Goal: Check status

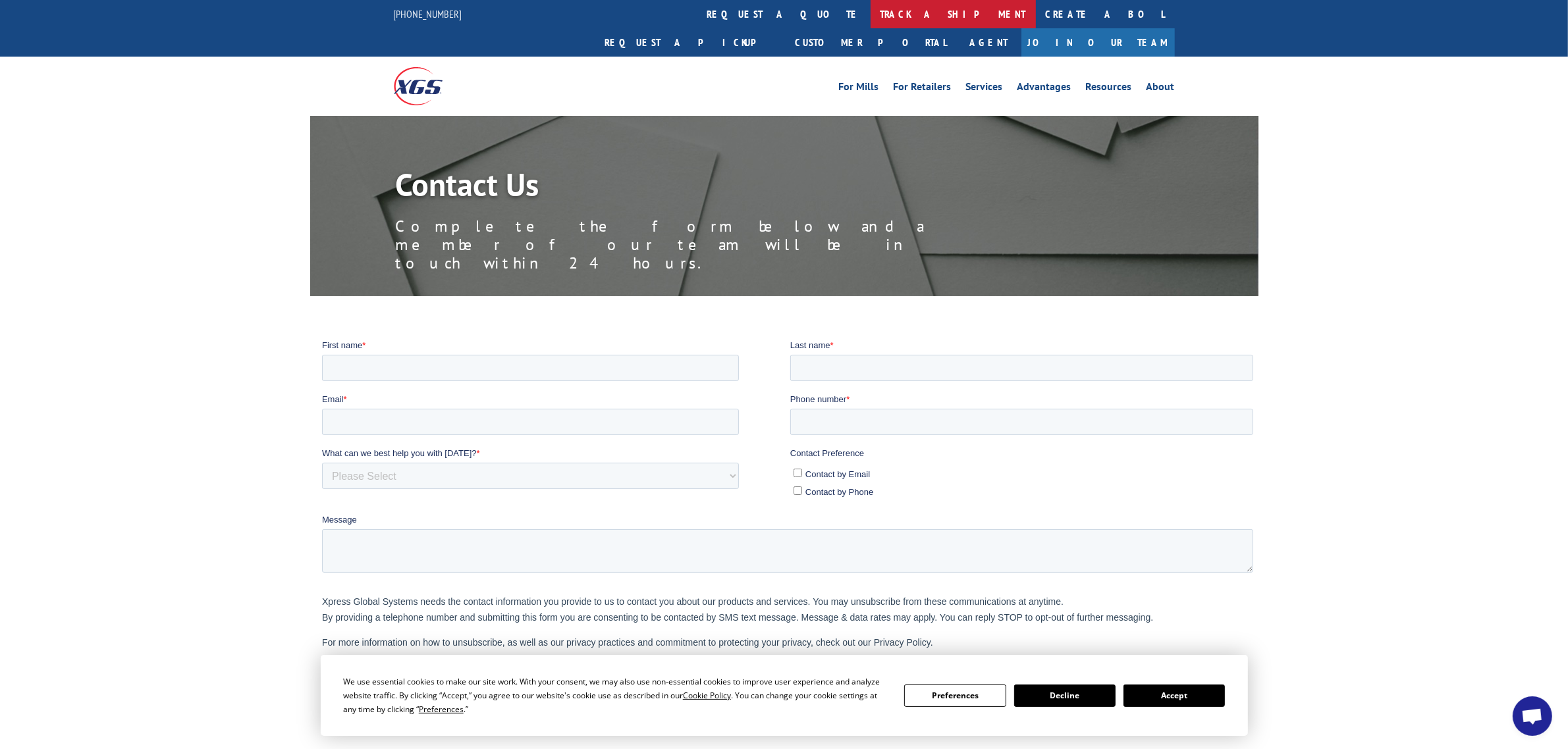
click at [870, 14] on link "track a shipment" at bounding box center [953, 14] width 165 height 28
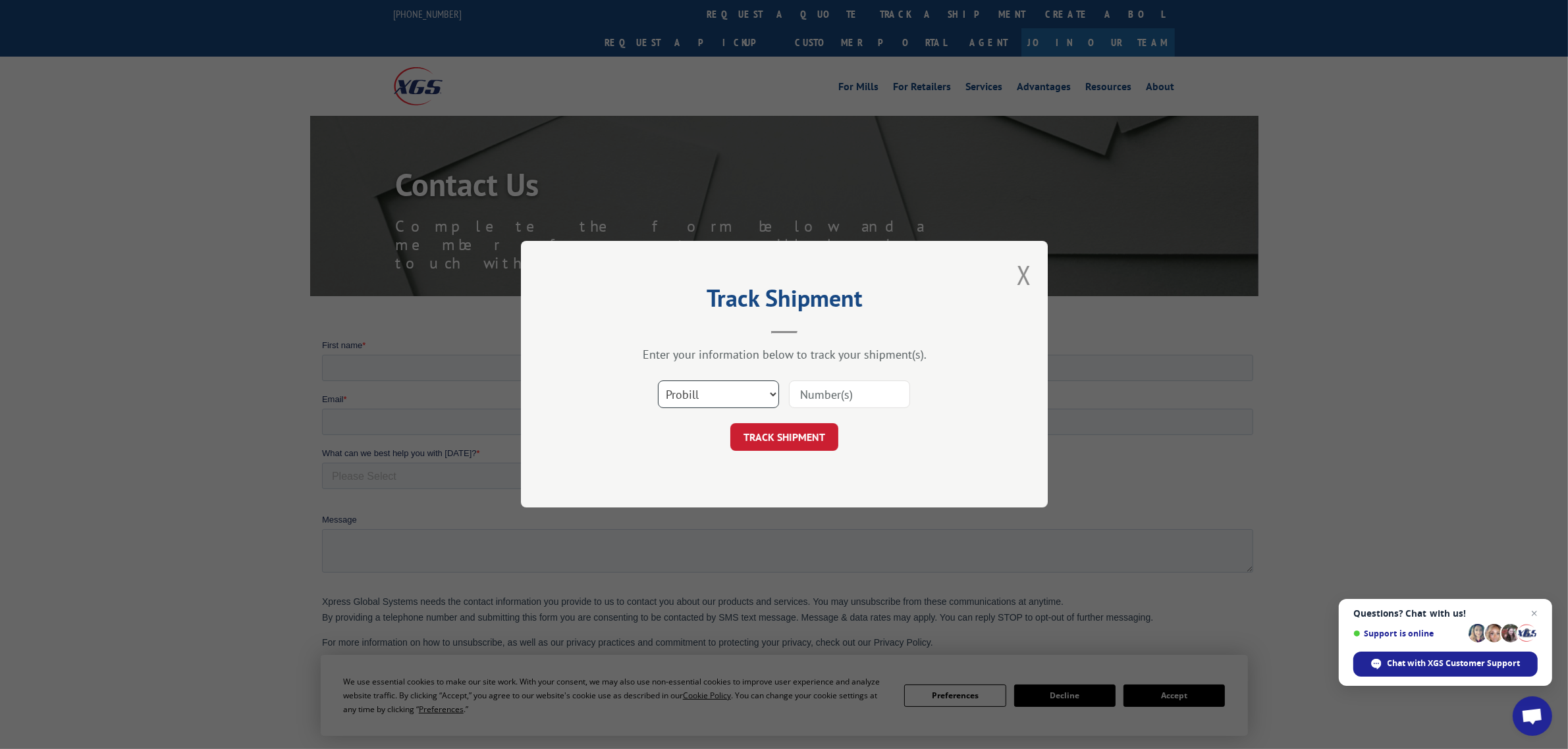
click at [750, 396] on select "Select category... Probill BOL PO" at bounding box center [719, 394] width 122 height 28
select select "bol"
click at [658, 381] on select "Select category... Probill BOL PO" at bounding box center [719, 394] width 122 height 28
click at [841, 387] on input at bounding box center [850, 394] width 122 height 28
paste input "0227361"
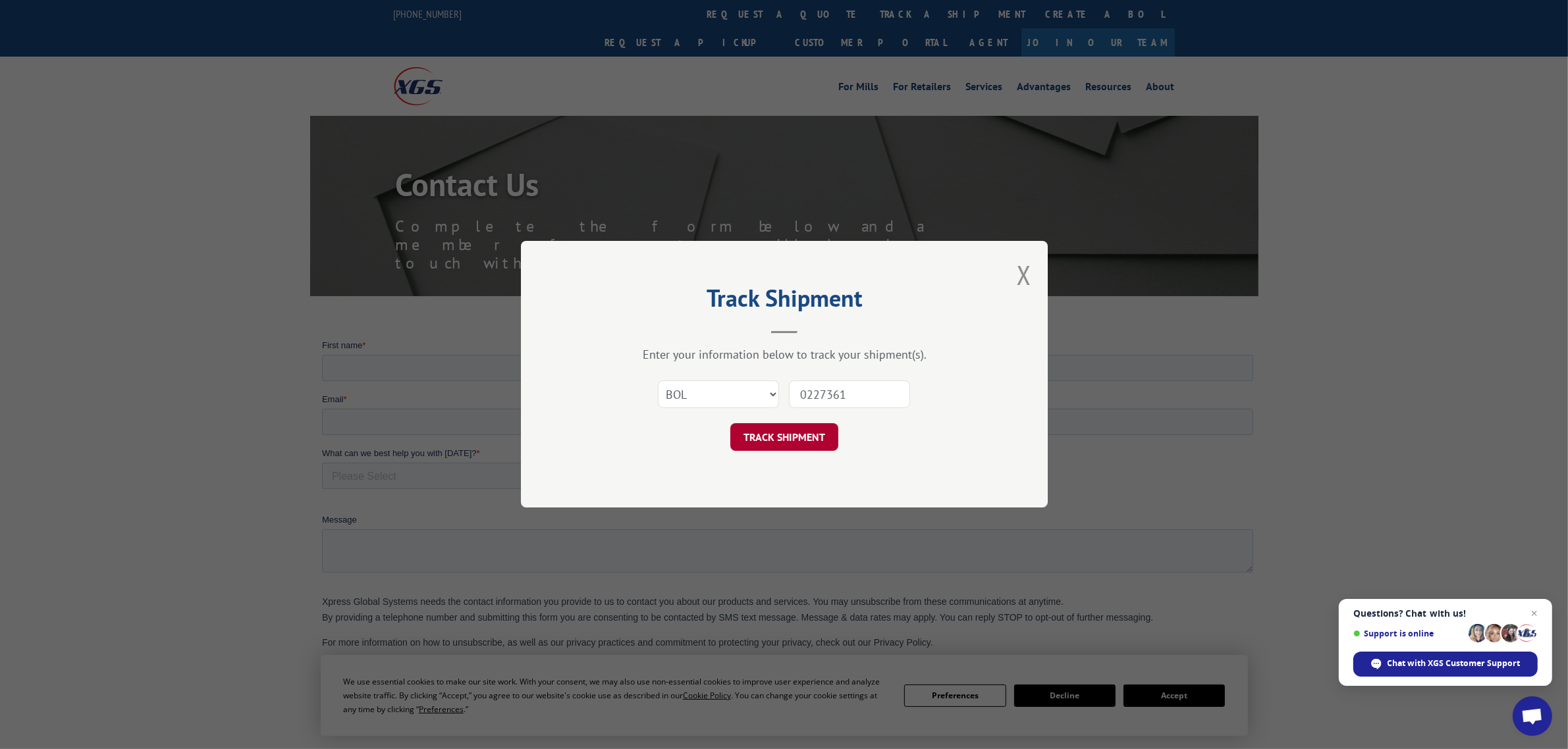
type input "0227361"
click at [793, 432] on button "TRACK SHIPMENT" at bounding box center [784, 437] width 108 height 28
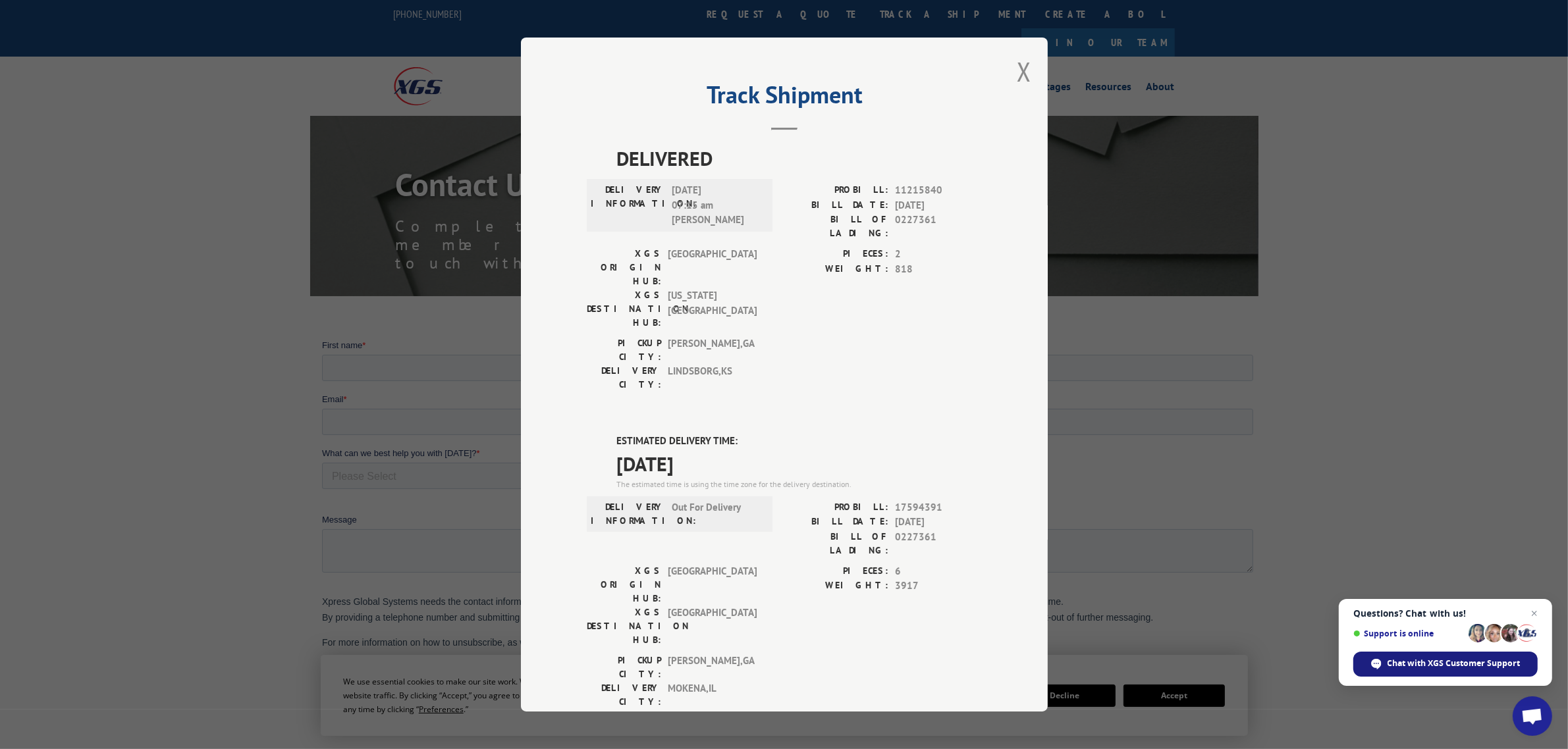
click at [1425, 656] on div "Chat with XGS Customer Support" at bounding box center [1445, 664] width 184 height 25
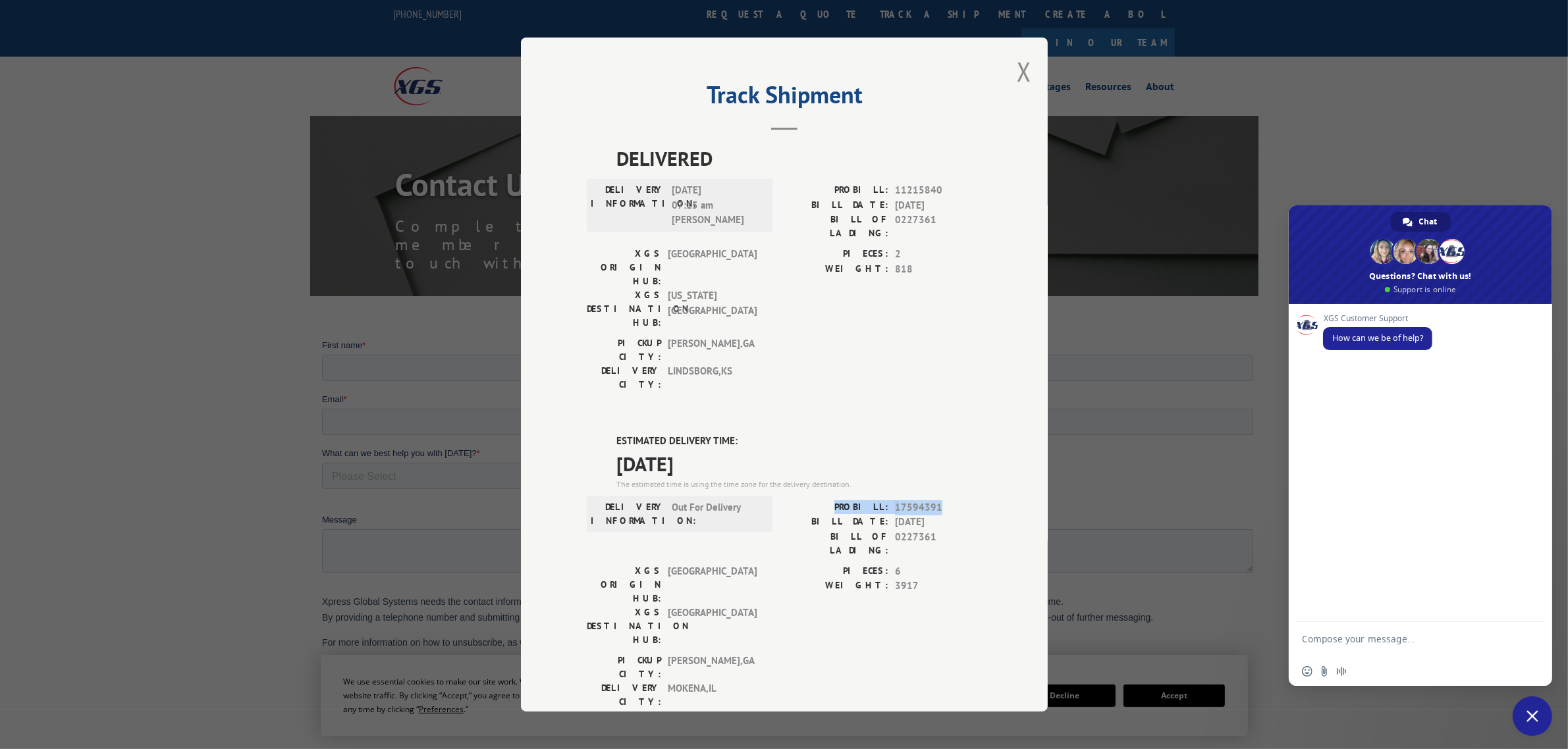
drag, startPoint x: 935, startPoint y: 436, endPoint x: 830, endPoint y: 439, distance: 105.0
click at [839, 499] on div "PROBILL: 17594391" at bounding box center [883, 507] width 198 height 15
copy div "PROBILL: 17594391"
click at [1426, 636] on textarea "Compose your message..." at bounding box center [1406, 645] width 208 height 24
paste textarea "PROBILL: 17594391"
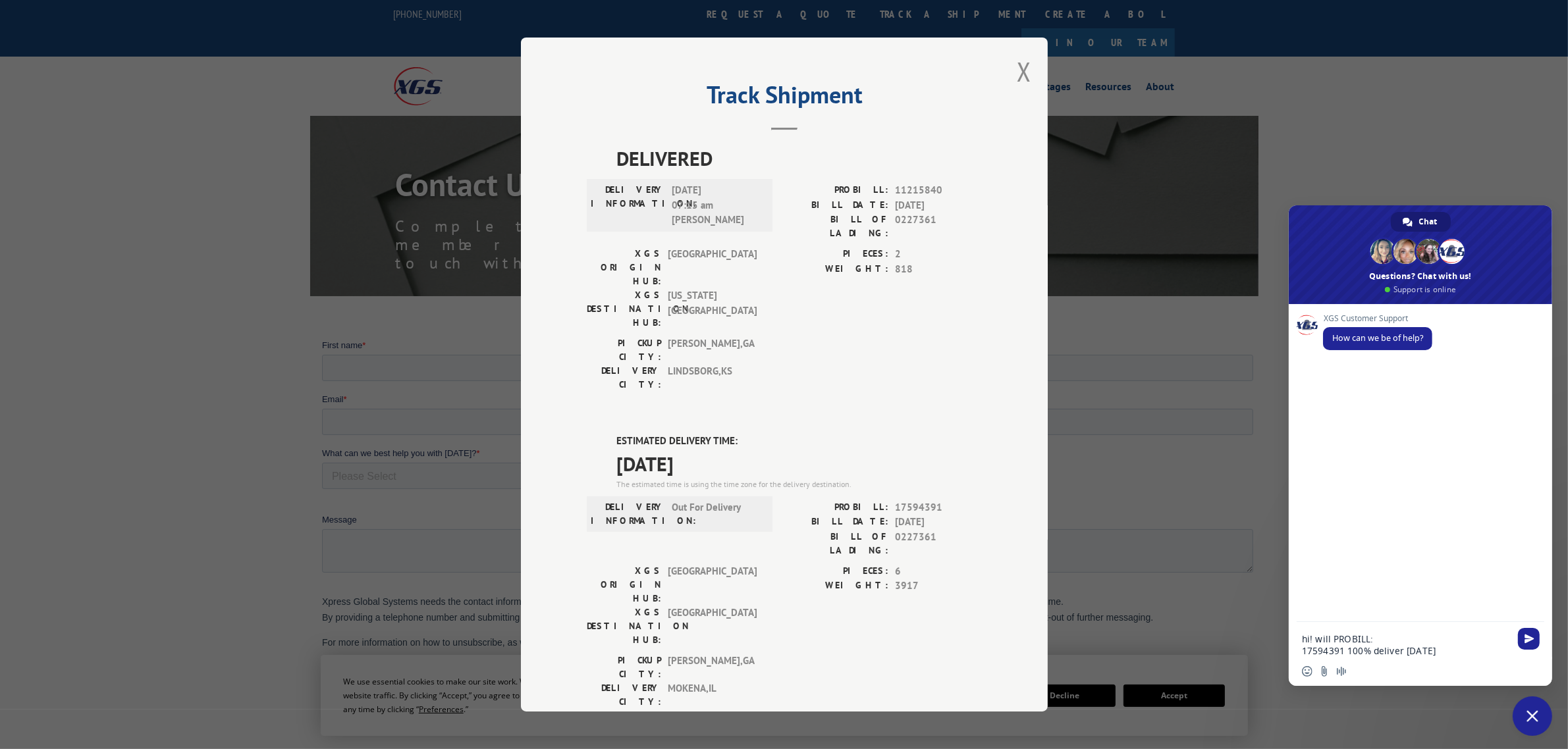
type textarea "hi! will PROBILL: 17594391 100% deliver [DATE]?"
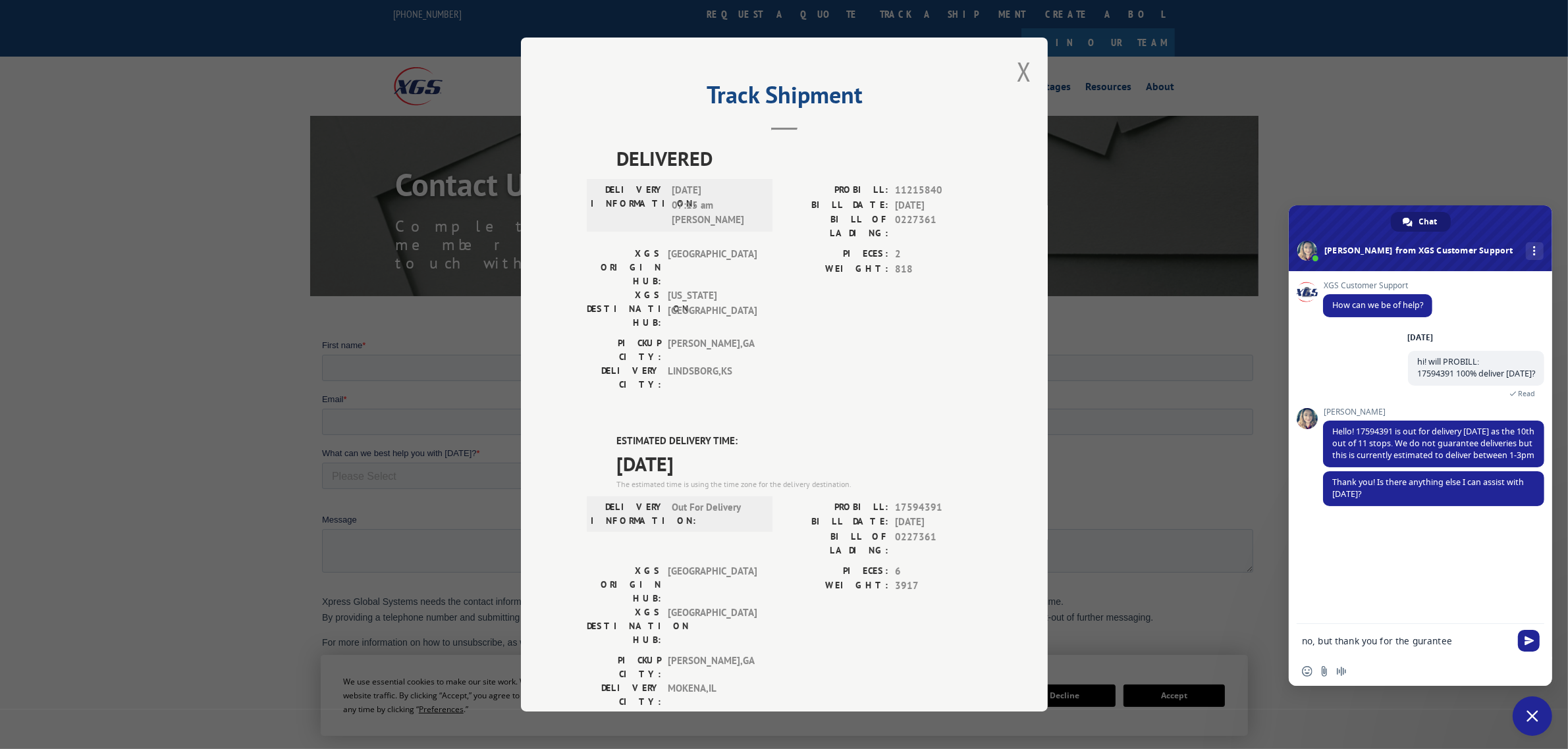
type textarea "no, but thank you for the gurantee!"
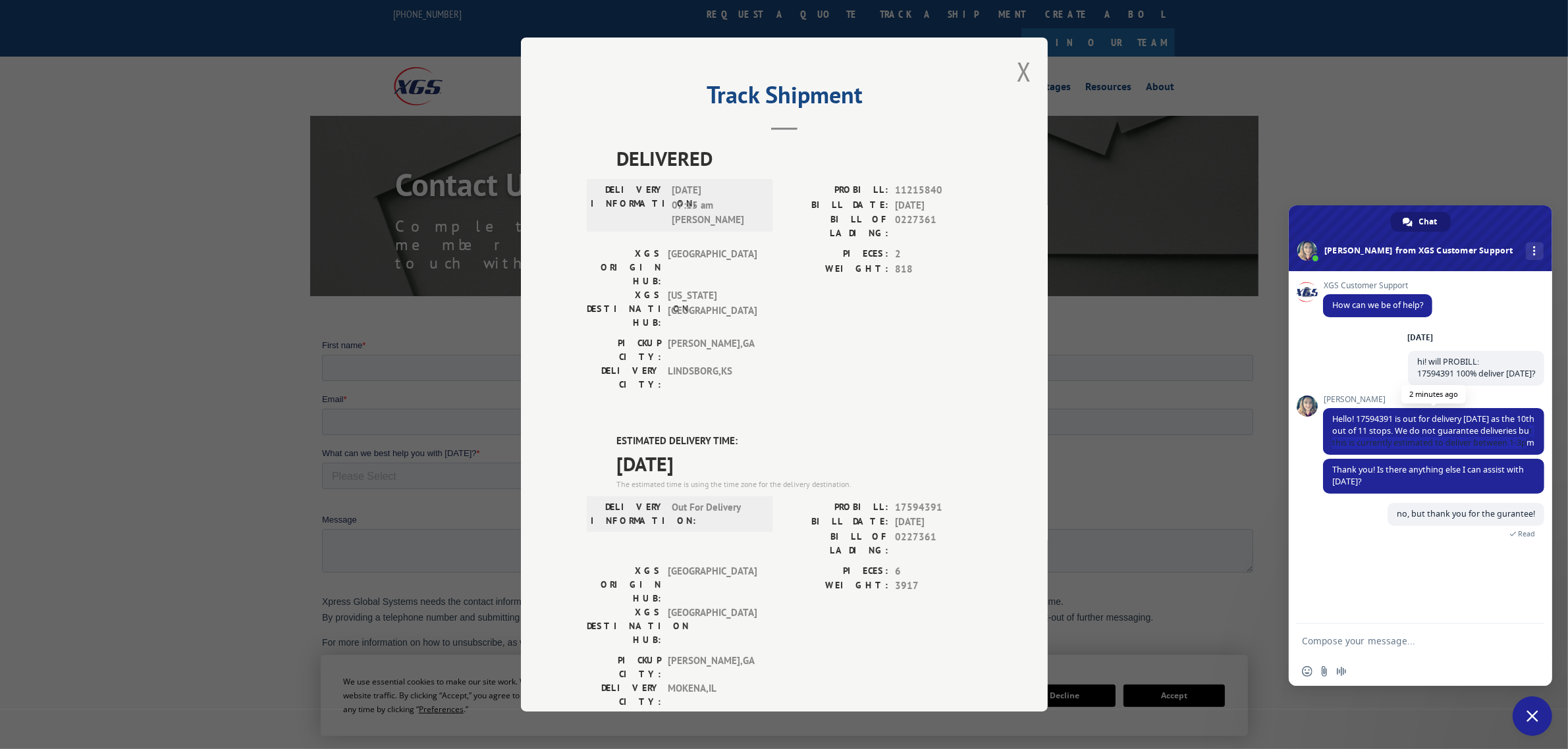
drag, startPoint x: 1521, startPoint y: 445, endPoint x: 1541, endPoint y: 431, distance: 24.4
click at [1541, 431] on span "Hello! 17594391 is out for delivery [DATE] as the 10th out of 11 stops. We do n…" at bounding box center [1433, 431] width 221 height 47
drag, startPoint x: 1357, startPoint y: 423, endPoint x: 1535, endPoint y: 452, distance: 180.3
click at [1535, 452] on div "XGS Customer Support How can we be of help? [DATE] hi! will PROBILL: 17594391 1…" at bounding box center [1420, 448] width 263 height 353
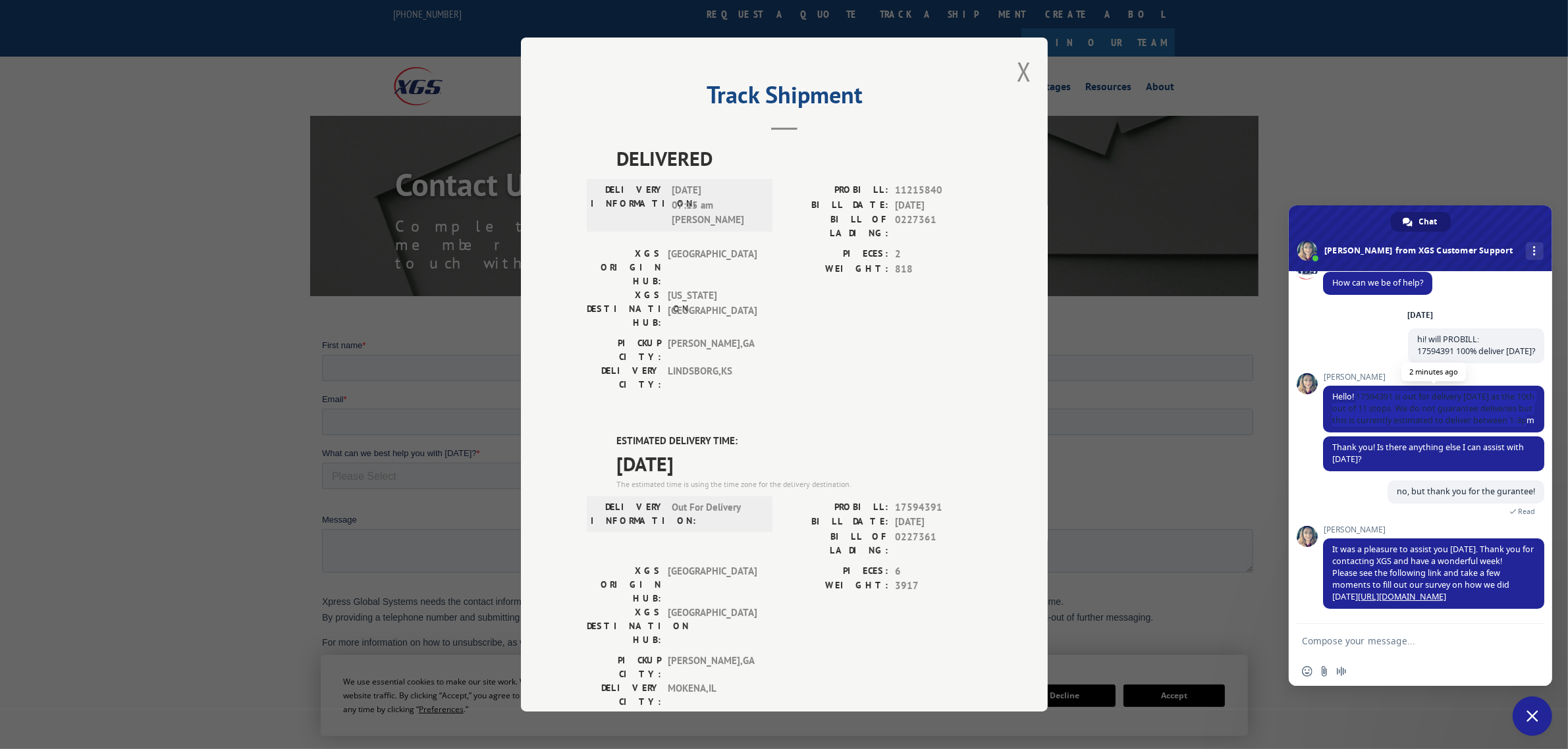
drag, startPoint x: 1424, startPoint y: 417, endPoint x: 1357, endPoint y: 379, distance: 77.0
click at [1357, 385] on span "Hello! 17594391 is out for delivery [DATE] as the 10th out of 11 stops. We do n…" at bounding box center [1433, 408] width 221 height 47
copy span "17594391 is out for delivery [DATE] as the 10th out of 11 stops. We do not guar…"
